Goal: Transaction & Acquisition: Download file/media

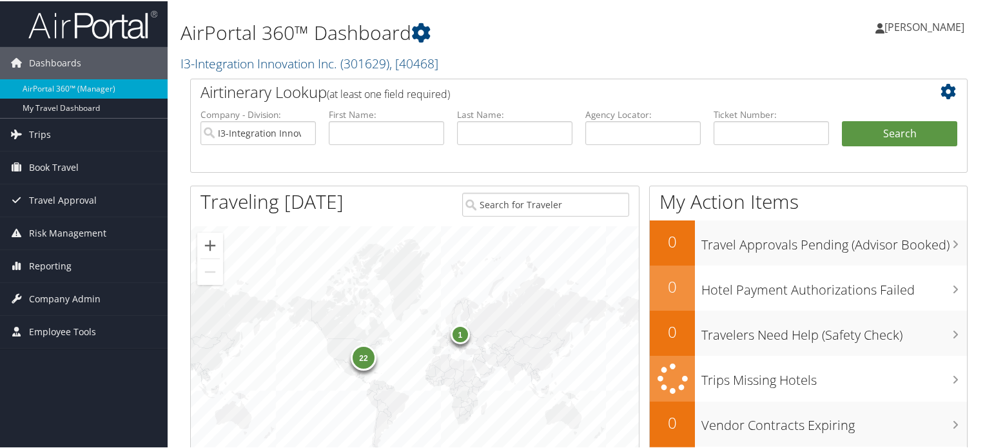
click at [498, 118] on label "Last Name:" at bounding box center [514, 113] width 115 height 13
click at [484, 126] on input "text" at bounding box center [514, 132] width 115 height 24
type input "[PERSON_NAME]"
click at [842, 120] on button "Search" at bounding box center [899, 133] width 115 height 26
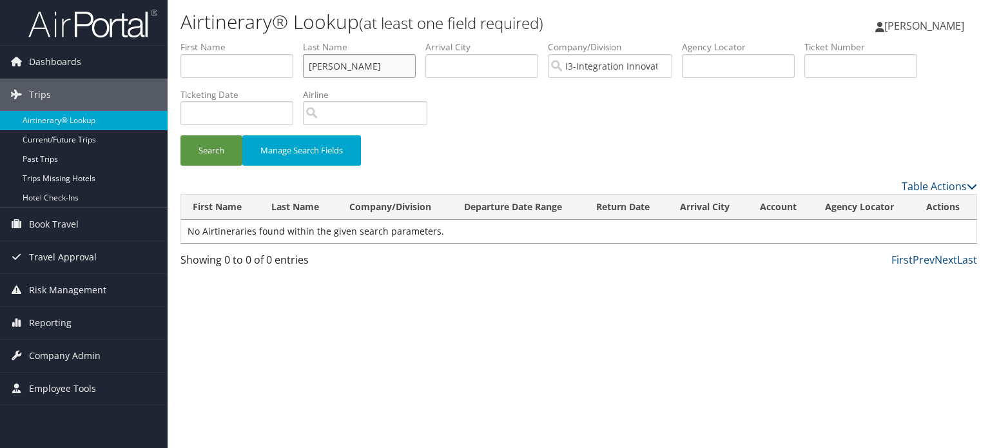
click at [374, 65] on input "[PERSON_NAME]" at bounding box center [359, 66] width 113 height 24
type input "[PERSON_NAME]"
click at [180, 135] on button "Search" at bounding box center [211, 150] width 62 height 30
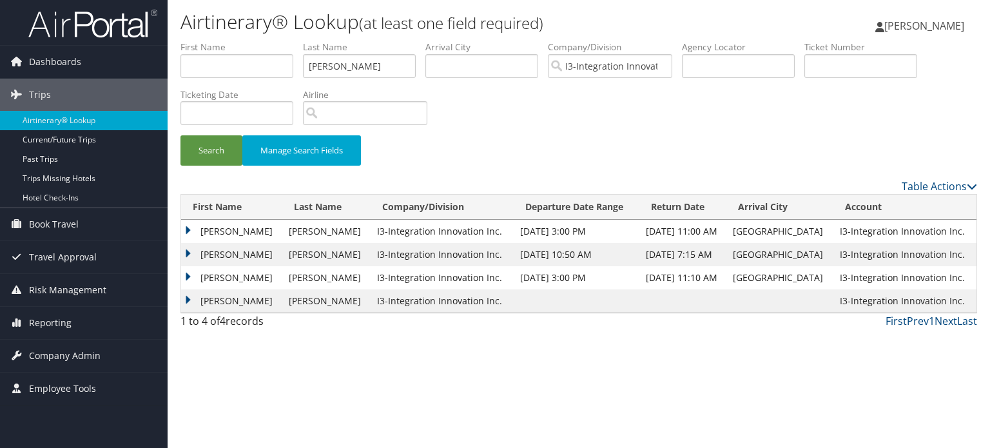
click at [214, 228] on td "[PERSON_NAME]" at bounding box center [231, 231] width 101 height 23
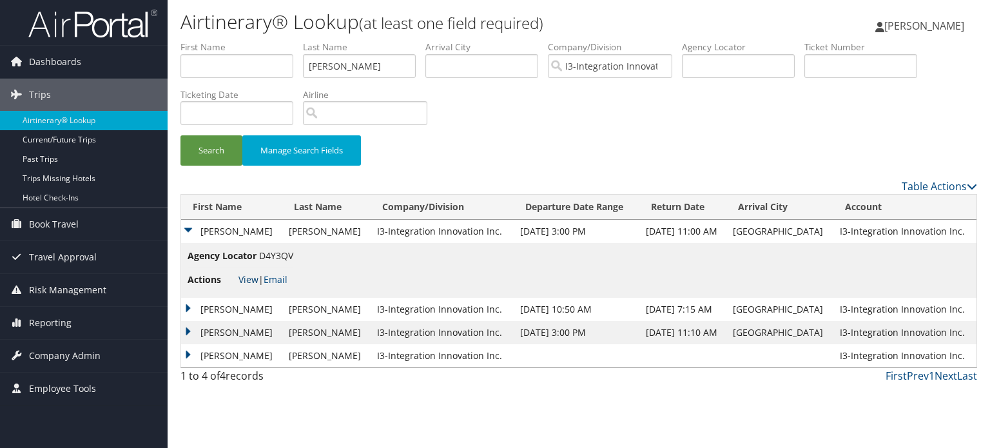
click at [244, 283] on link "View" at bounding box center [248, 279] width 20 height 12
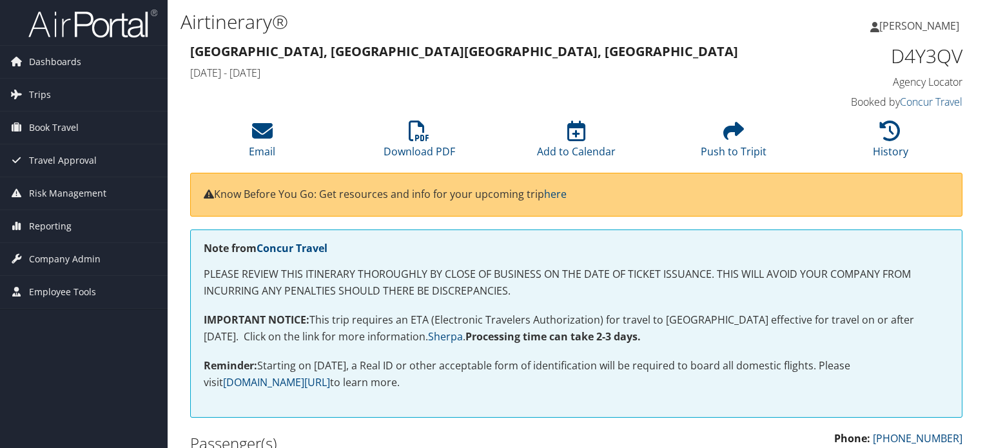
click at [369, 155] on li "Download PDF" at bounding box center [419, 140] width 157 height 52
